Goal: Information Seeking & Learning: Find specific fact

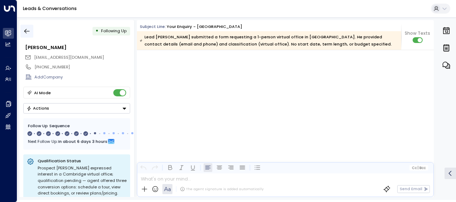
scroll to position [933, 0]
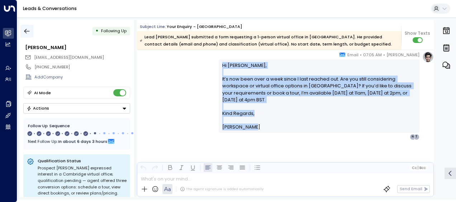
click at [29, 31] on icon "button" at bounding box center [26, 31] width 5 height 5
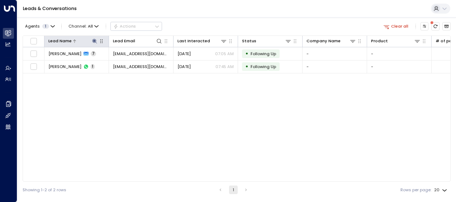
click at [93, 41] on icon at bounding box center [94, 41] width 5 height 5
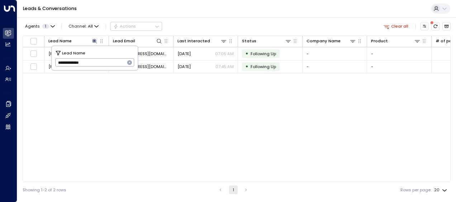
drag, startPoint x: 57, startPoint y: 63, endPoint x: 105, endPoint y: 66, distance: 48.2
click at [105, 66] on input "**********" at bounding box center [90, 63] width 70 height 12
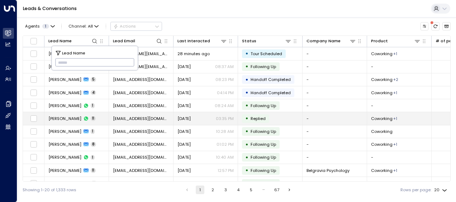
type input "**********"
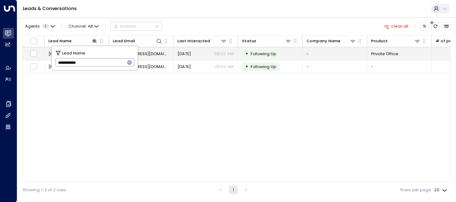
click at [157, 55] on span "[EMAIL_ADDRESS][DOMAIN_NAME]" at bounding box center [141, 54] width 56 height 6
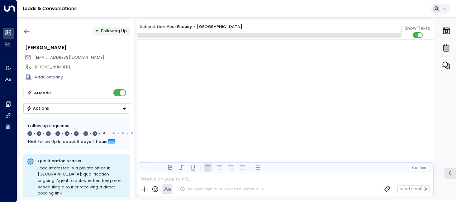
scroll to position [1648, 0]
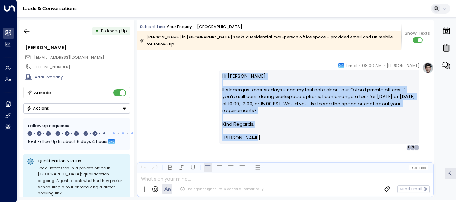
drag, startPoint x: 222, startPoint y: 69, endPoint x: 255, endPoint y: 136, distance: 74.8
click at [255, 136] on div "[PERSON_NAME] • 08:00 AM • Email Hi [PERSON_NAME], It’s been just over six days…" at bounding box center [319, 106] width 201 height 89
drag, startPoint x: 255, startPoint y: 136, endPoint x: 233, endPoint y: 94, distance: 48.3
click at [233, 94] on p "Hi [PERSON_NAME], It’s been just over six days since my last note about our Oxf…" at bounding box center [320, 97] width 194 height 48
copy div "Hi [PERSON_NAME], It’s been just over six days since my last note about our Oxf…"
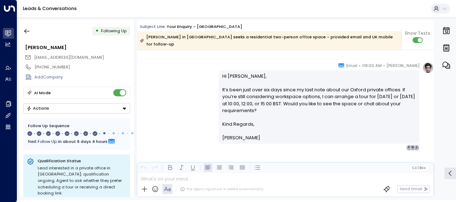
click at [94, 6] on div "Leads & Conversations" at bounding box center [236, 9] width 439 height 18
click at [27, 30] on icon "button" at bounding box center [26, 31] width 7 height 7
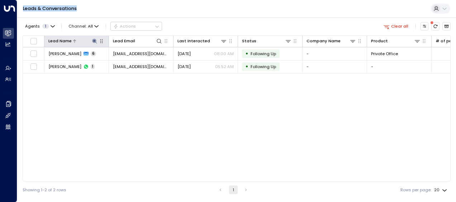
click at [95, 40] on icon at bounding box center [95, 41] width 6 height 6
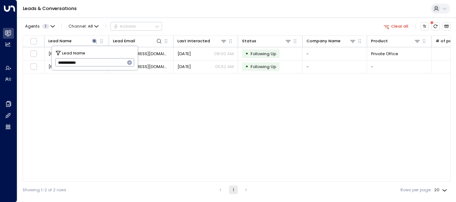
drag, startPoint x: 57, startPoint y: 61, endPoint x: 116, endPoint y: 67, distance: 59.1
click at [116, 67] on input "**********" at bounding box center [90, 63] width 70 height 12
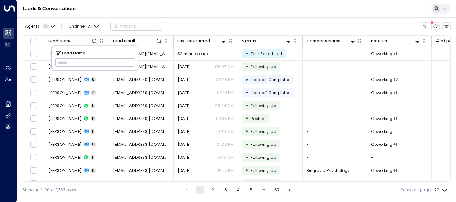
type input "*******"
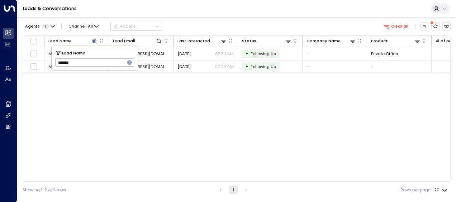
click at [72, 120] on div "Lead Name Lead Email Last Interacted Status Company Name Product # of people AI…" at bounding box center [237, 109] width 428 height 146
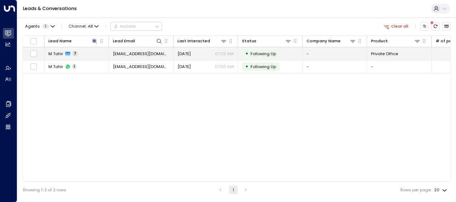
click at [134, 52] on span "[EMAIL_ADDRESS][DOMAIN_NAME]" at bounding box center [141, 54] width 56 height 6
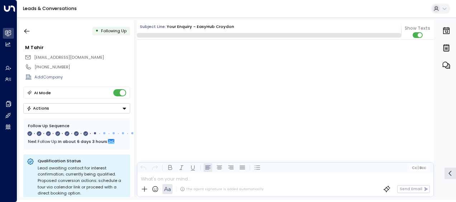
scroll to position [2022, 0]
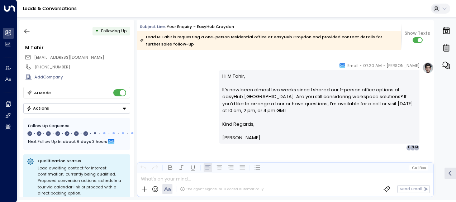
click at [134, 52] on div "• Following Up M Tahir [EMAIL_ADDRESS][DOMAIN_NAME] [PHONE_NUMBER] Add Company …" at bounding box center [76, 108] width 115 height 177
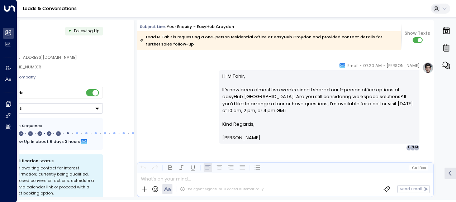
click at [134, 52] on div "• Following Up M Tahir [EMAIL_ADDRESS][DOMAIN_NAME] [PHONE_NUMBER] Add Company …" at bounding box center [76, 108] width 115 height 177
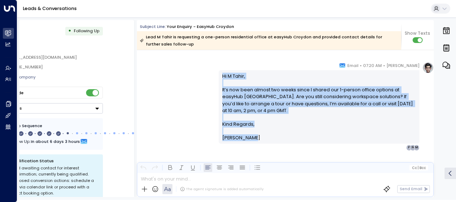
drag, startPoint x: 220, startPoint y: 75, endPoint x: 262, endPoint y: 140, distance: 77.6
click at [262, 140] on div "Hi [PERSON_NAME], It’s now been almost two weeks since I shared our 1-person of…" at bounding box center [320, 107] width 194 height 69
drag, startPoint x: 262, startPoint y: 140, endPoint x: 245, endPoint y: 119, distance: 27.5
click at [245, 119] on p "Hi [PERSON_NAME], It’s now been almost two weeks since I shared our 1-person of…" at bounding box center [320, 97] width 194 height 48
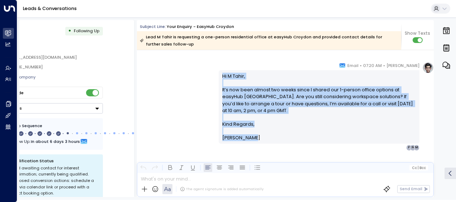
drag, startPoint x: 221, startPoint y: 74, endPoint x: 247, endPoint y: 150, distance: 80.8
click at [247, 150] on div "[PERSON_NAME] • 07:20 AM • Email Hi [PERSON_NAME], It’s now been almost two wee…" at bounding box center [319, 106] width 201 height 89
drag, startPoint x: 247, startPoint y: 150, endPoint x: 230, endPoint y: 94, distance: 58.5
copy div "Hi [PERSON_NAME], It’s now been almost two weeks since I shared our 1-person of…"
